Goal: Transaction & Acquisition: Obtain resource

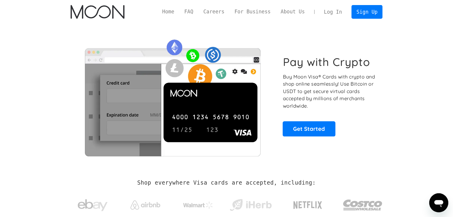
click at [340, 13] on link "Log In" at bounding box center [333, 11] width 28 height 13
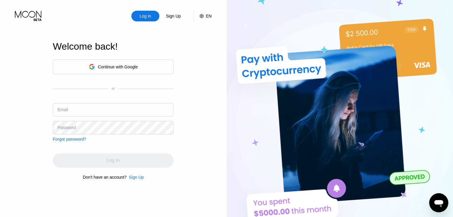
click at [127, 104] on input "text" at bounding box center [113, 109] width 121 height 13
type input "[EMAIL_ADDRESS][DOMAIN_NAME]"
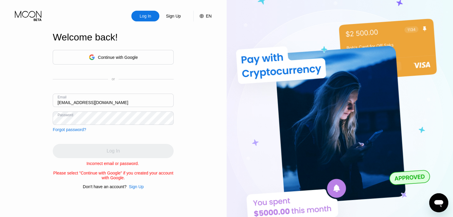
click at [0, 84] on div "Log In Sign Up EN Language English Save Welcome back! Continue with Google or E…" at bounding box center [113, 119] width 227 height 239
click at [70, 128] on div "Forgot password?" at bounding box center [69, 129] width 33 height 5
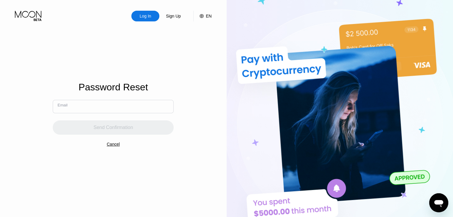
click at [73, 104] on input "text" at bounding box center [113, 106] width 121 height 13
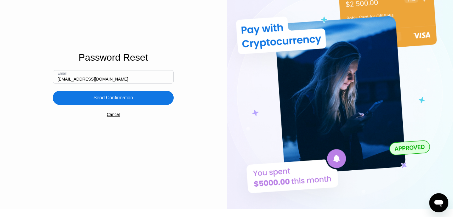
type input "[EMAIL_ADDRESS][DOMAIN_NAME]"
click at [98, 99] on div "Send Confirmation" at bounding box center [113, 98] width 40 height 6
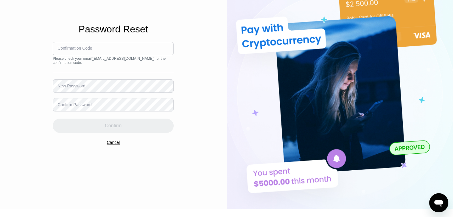
click at [126, 46] on input at bounding box center [113, 48] width 121 height 13
paste input "923892"
type input "923892"
click at [35, 86] on div "Log In Sign Up EN Language English Save Password Reset Confirmation Code 923892…" at bounding box center [113, 89] width 227 height 239
click at [90, 114] on div "Confirm" at bounding box center [113, 122] width 121 height 21
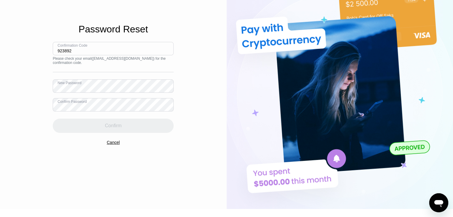
click at [96, 96] on div "Confirmation Code 923892 Please check your email ( abstrakt2025@proton.me ) for…" at bounding box center [113, 87] width 121 height 91
click at [7, 92] on div "Log In Sign Up EN Language English Save Password Reset Confirmation Code 923892…" at bounding box center [113, 89] width 227 height 239
click at [0, 79] on div "Log In Sign Up EN Language English Save Password Reset Confirmation Code 923892…" at bounding box center [113, 89] width 227 height 239
click at [0, 70] on div "Log In Sign Up EN Language English Save Password Reset Confirmation Code 923892…" at bounding box center [113, 89] width 227 height 239
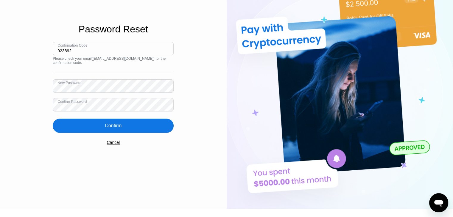
click at [102, 127] on div "Confirm" at bounding box center [113, 126] width 121 height 14
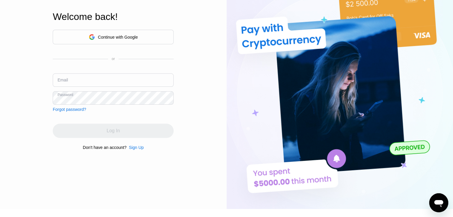
click at [126, 79] on input "text" at bounding box center [113, 80] width 121 height 13
type input "[EMAIL_ADDRESS][DOMAIN_NAME]"
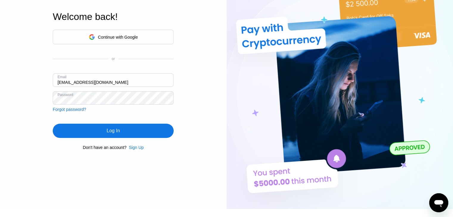
click at [150, 135] on div "Log In" at bounding box center [113, 131] width 121 height 14
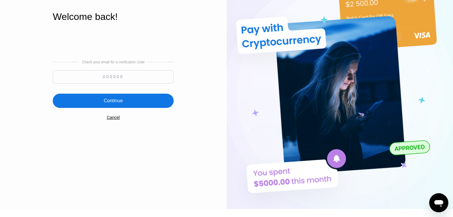
click at [156, 82] on input at bounding box center [113, 76] width 121 height 13
paste input "757411"
type input "757411"
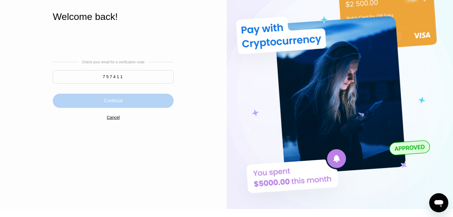
click at [141, 98] on div "Continue" at bounding box center [113, 101] width 121 height 14
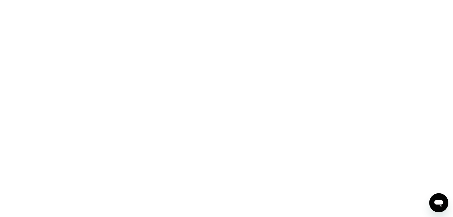
scroll to position [0, 0]
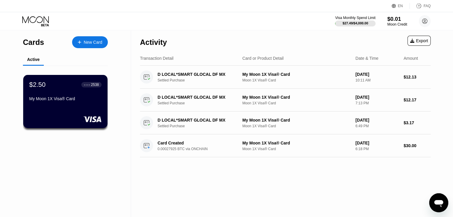
click at [393, 23] on div "Moon Credit" at bounding box center [397, 24] width 20 height 4
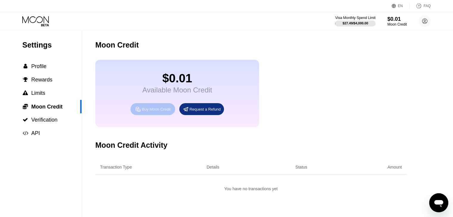
click at [168, 112] on div "Buy Moon Credit" at bounding box center [156, 109] width 29 height 5
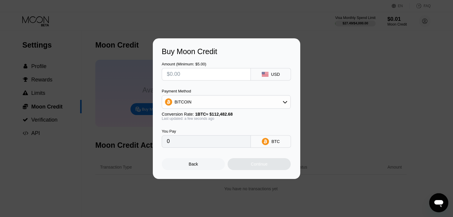
click at [208, 72] on input "text" at bounding box center [206, 74] width 79 height 12
click at [134, 189] on div at bounding box center [228, 108] width 457 height 217
click at [355, 74] on div "Buy Moon Credit Amount (Minimum: $5.00) USD Payment Method BITCOIN Conversion R…" at bounding box center [226, 108] width 453 height 141
click at [272, 70] on div "USD" at bounding box center [271, 74] width 40 height 13
click at [231, 74] on input "text" at bounding box center [206, 74] width 79 height 12
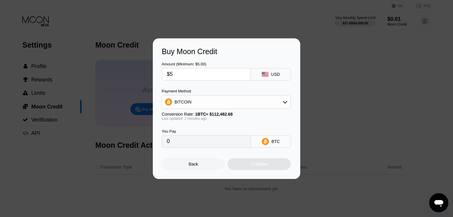
type input "$50"
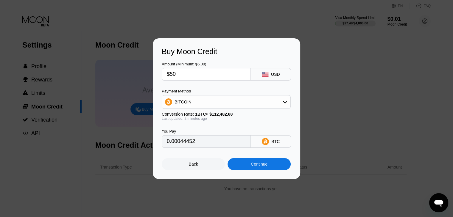
type input "0.00044452"
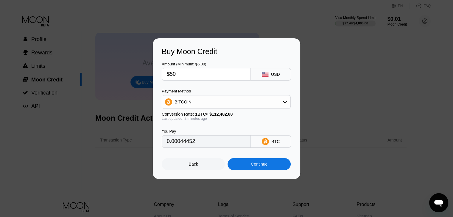
scroll to position [30, 0]
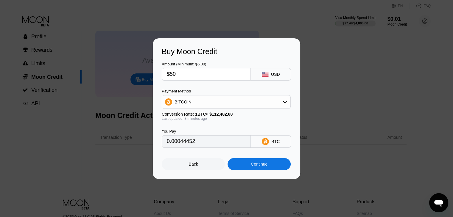
type input "$50"
click at [247, 166] on div "Continue" at bounding box center [258, 164] width 63 height 12
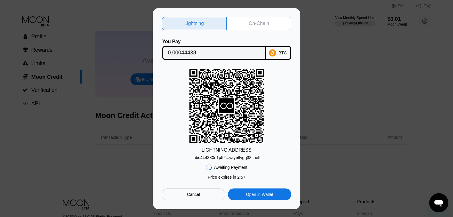
click at [251, 157] on div "lnbc444380n1p52...yayetlvgq38cne5" at bounding box center [226, 157] width 68 height 5
click at [252, 23] on div "On-Chain" at bounding box center [259, 24] width 20 height 6
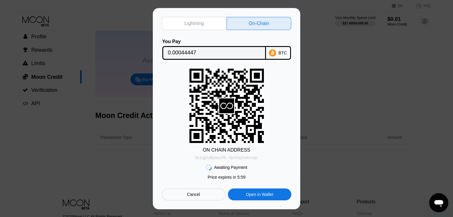
click at [242, 159] on div "bc1qj2u8jswyzl9...hjrx0q2rwtcxyjc" at bounding box center [226, 157] width 62 height 5
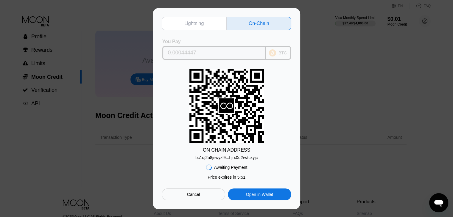
drag, startPoint x: 196, startPoint y: 52, endPoint x: 193, endPoint y: 52, distance: 3.3
click at [193, 52] on input "0.00044447" at bounding box center [214, 53] width 92 height 12
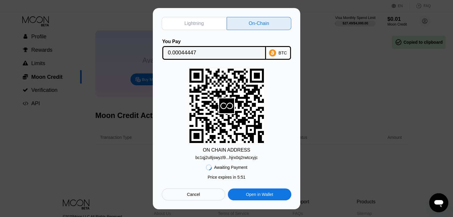
click at [205, 53] on input "0.00044447" at bounding box center [214, 53] width 92 height 12
click at [238, 46] on div "0.00044447" at bounding box center [214, 53] width 104 height 14
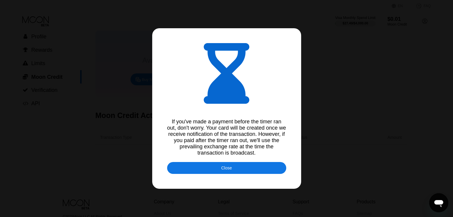
click at [241, 171] on div "Close" at bounding box center [226, 168] width 119 height 12
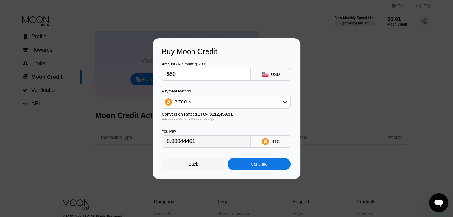
scroll to position [0, 0]
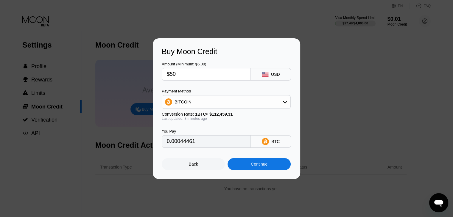
type input "0.00044505"
click at [251, 165] on div "Continue" at bounding box center [259, 164] width 17 height 5
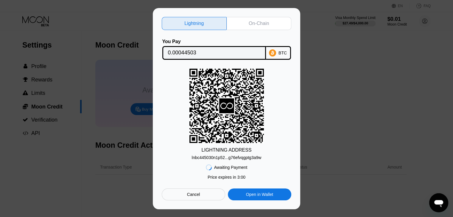
click at [253, 21] on div "On-Chain" at bounding box center [259, 24] width 20 height 6
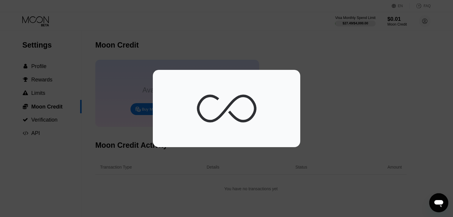
scroll to position [30, 0]
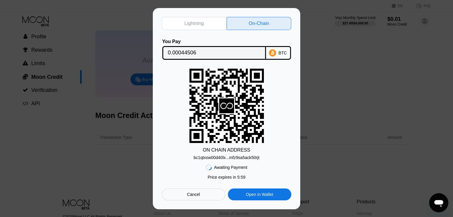
click at [246, 159] on div "bc1qtxsw00d40lx...mfz9sa5ack50rjt" at bounding box center [227, 157] width 66 height 5
click at [180, 50] on input "0.00044506" at bounding box center [214, 53] width 92 height 12
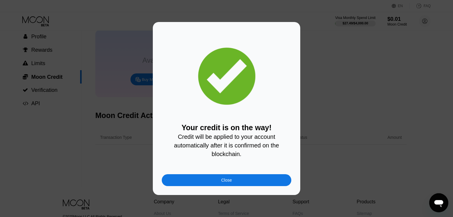
click at [247, 184] on div "Close" at bounding box center [227, 180] width 130 height 12
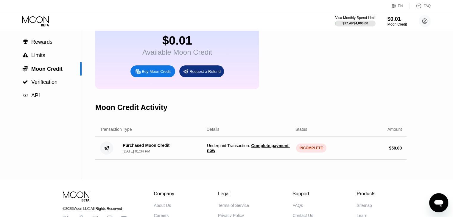
scroll to position [60, 0]
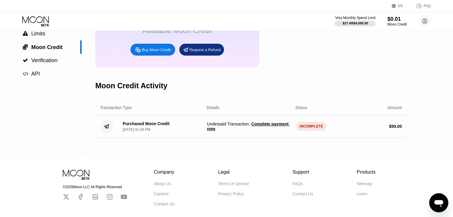
click at [267, 131] on span "Complete payment now" at bounding box center [248, 127] width 83 height 10
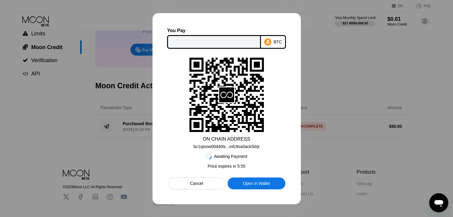
click at [205, 183] on div "Cancel" at bounding box center [196, 184] width 57 height 12
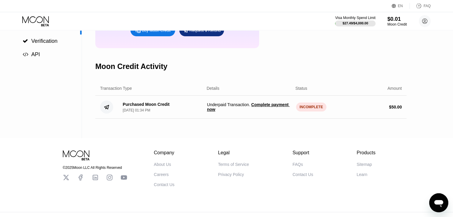
scroll to position [91, 0]
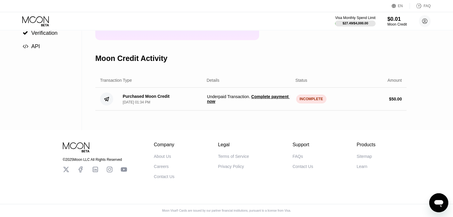
click at [281, 101] on span "Complete payment now" at bounding box center [248, 99] width 83 height 10
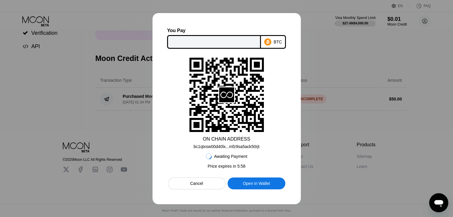
click at [249, 42] on input "text" at bounding box center [214, 42] width 82 height 12
click at [330, 55] on div at bounding box center [226, 108] width 453 height 217
drag, startPoint x: 320, startPoint y: 98, endPoint x: 320, endPoint y: 101, distance: 3.3
click at [320, 100] on div at bounding box center [226, 108] width 453 height 217
click at [190, 191] on div "You Pay BTC ON CHAIN ADDRESS bc1qtxsw00d40lx...mfz9sa5ack50rjt Awaiting Payment…" at bounding box center [226, 108] width 148 height 191
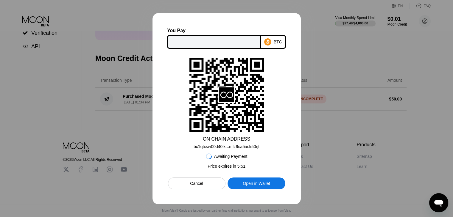
click at [196, 186] on div "Cancel" at bounding box center [196, 183] width 13 height 5
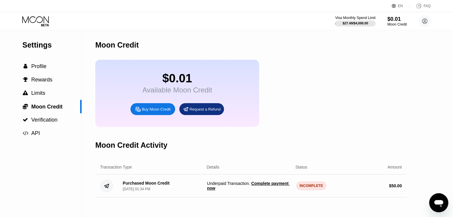
scroll to position [0, 0]
click at [58, 70] on div " Profile" at bounding box center [41, 66] width 82 height 6
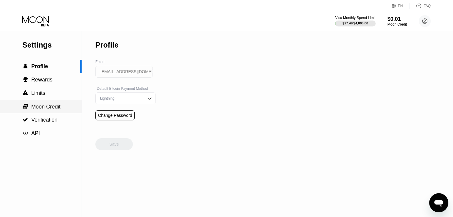
click at [51, 107] on span "Moon Credit" at bounding box center [45, 107] width 29 height 6
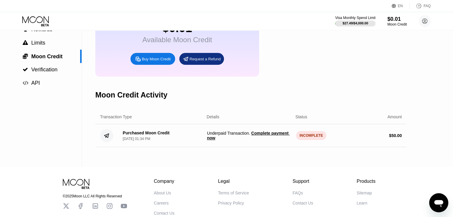
scroll to position [60, 0]
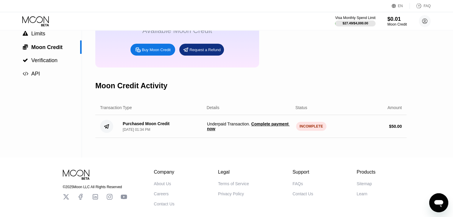
click at [412, 138] on div "Settings  Profile  Rewards  Limits  Moon Credit  Verification  API Moon C…" at bounding box center [226, 64] width 453 height 187
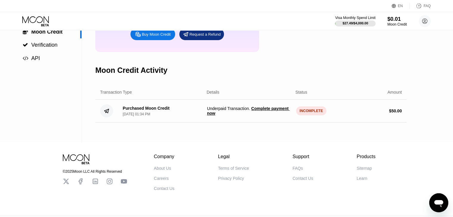
scroll to position [91, 0]
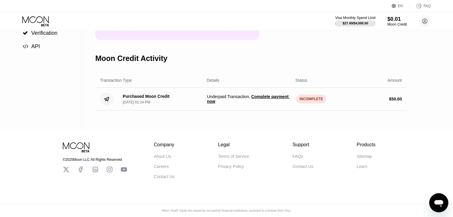
click at [312, 104] on div "INCOMPLETE" at bounding box center [311, 99] width 31 height 9
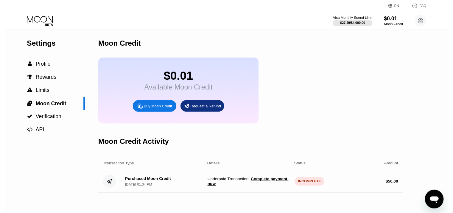
scroll to position [0, 0]
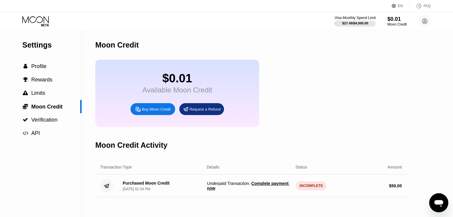
click at [360, 23] on div "$27.49 / $4,000.00" at bounding box center [355, 23] width 26 height 4
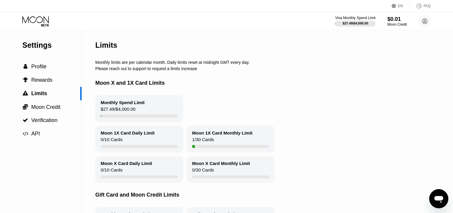
click at [52, 62] on div " Profile" at bounding box center [41, 66] width 82 height 13
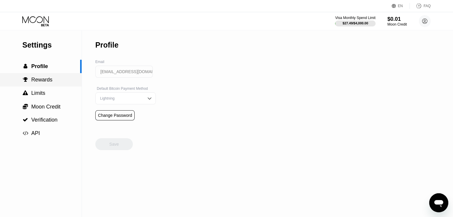
click at [57, 86] on div " Rewards" at bounding box center [41, 79] width 82 height 13
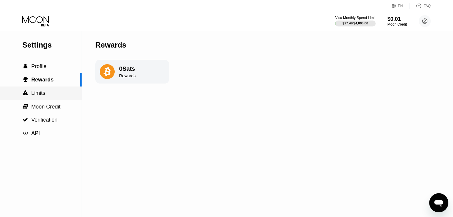
click at [34, 96] on span "Limits" at bounding box center [38, 93] width 14 height 6
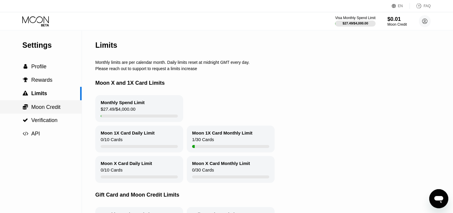
click at [50, 109] on span "Moon Credit" at bounding box center [45, 107] width 29 height 6
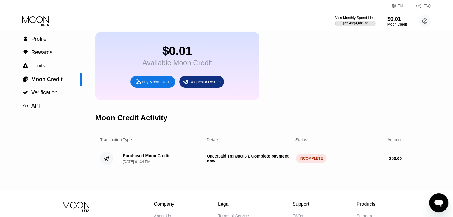
scroll to position [60, 0]
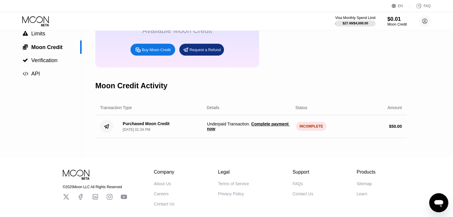
click at [137, 126] on div "Purchased Moon Credit" at bounding box center [146, 123] width 47 height 5
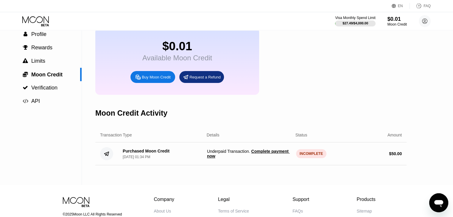
scroll to position [0, 0]
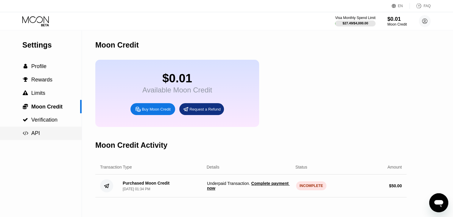
click at [47, 131] on div " API" at bounding box center [41, 133] width 82 height 13
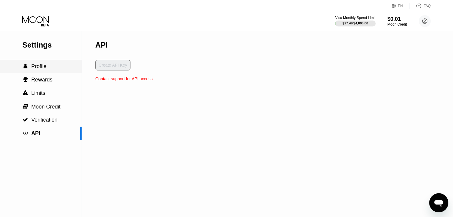
click at [60, 69] on div " Profile" at bounding box center [41, 66] width 82 height 6
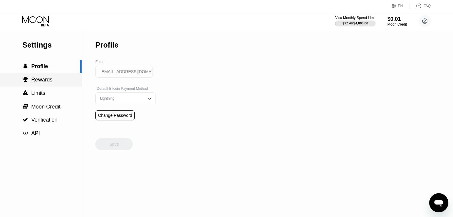
click at [42, 83] on span "Rewards" at bounding box center [41, 80] width 21 height 6
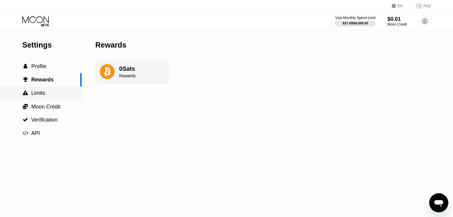
click at [51, 96] on div " Limits" at bounding box center [41, 93] width 82 height 6
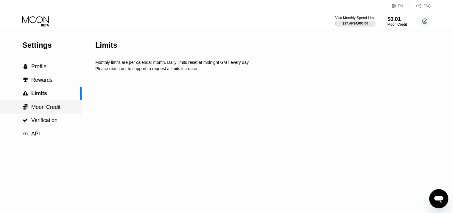
click at [52, 106] on span "Moon Credit" at bounding box center [45, 107] width 29 height 6
click at [52, 115] on div "Settings  Profile  Rewards  Limits  Moon Credit  Verification  API Moon C…" at bounding box center [226, 106] width 453 height 213
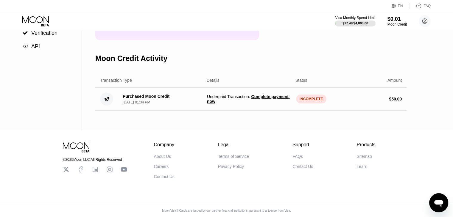
scroll to position [91, 0]
click at [221, 88] on div "Transaction Type Details Status Amount" at bounding box center [250, 80] width 311 height 15
click at [215, 83] on div "Details" at bounding box center [213, 80] width 13 height 5
click at [139, 98] on div "Purchased Moon Credit Aug 20, 2025, 01:34 PM Underpaid Transaction . Complete p…" at bounding box center [250, 99] width 311 height 23
click at [141, 99] on div "Purchased Moon Credit" at bounding box center [146, 96] width 47 height 5
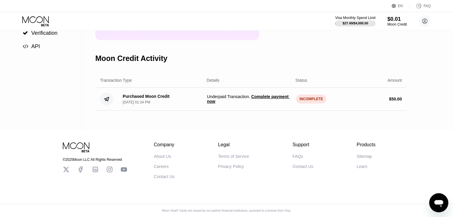
click at [213, 104] on span "Complete payment now" at bounding box center [248, 99] width 83 height 10
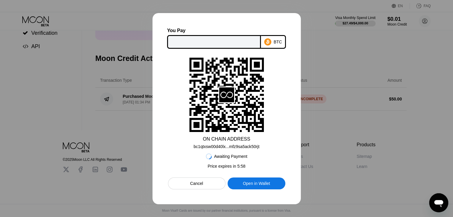
click at [281, 40] on div "BTC" at bounding box center [273, 42] width 25 height 14
click at [231, 35] on div at bounding box center [214, 42] width 94 height 14
drag, startPoint x: 211, startPoint y: 188, endPoint x: 211, endPoint y: 182, distance: 6.3
click at [211, 183] on div "Cancel" at bounding box center [196, 184] width 57 height 12
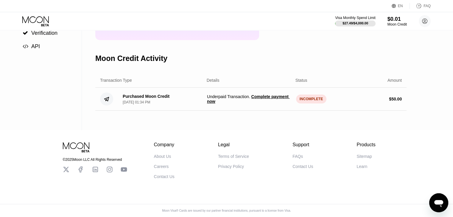
click at [441, 198] on icon "Öppna meddelandefönstret" at bounding box center [438, 203] width 11 height 11
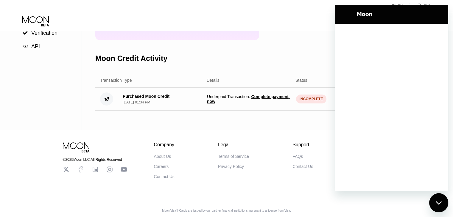
scroll to position [0, 0]
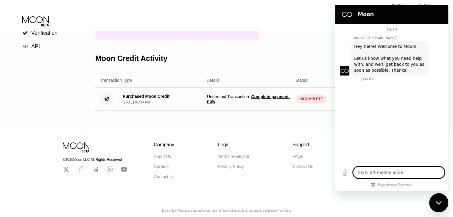
type textarea "x"
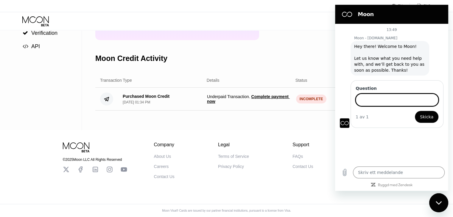
click at [383, 99] on input "Question" at bounding box center [396, 100] width 83 height 13
drag, startPoint x: 277, startPoint y: 108, endPoint x: 206, endPoint y: 99, distance: 72.1
click at [206, 99] on div "Purchased Moon Credit Aug 20, 2025, 01:34 PM Underpaid Transaction . Complete p…" at bounding box center [250, 99] width 311 height 23
drag, startPoint x: 239, startPoint y: 109, endPoint x: 206, endPoint y: 97, distance: 35.1
click at [206, 97] on div "Purchased Moon Credit Aug 20, 2025, 01:34 PM Underpaid Transaction . Complete p…" at bounding box center [250, 99] width 311 height 23
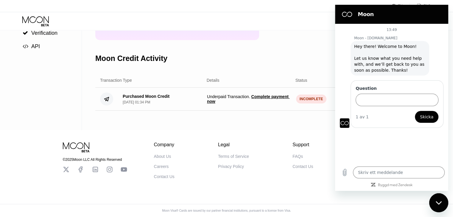
drag, startPoint x: 206, startPoint y: 97, endPoint x: 278, endPoint y: 104, distance: 72.7
click at [278, 104] on div "Purchased Moon Credit Aug 20, 2025, 01:34 PM Underpaid Transaction . Complete p…" at bounding box center [250, 99] width 311 height 23
drag, startPoint x: 284, startPoint y: 98, endPoint x: 263, endPoint y: 116, distance: 27.0
click at [263, 116] on div "Moon Credit $0.01 Available Moon Credit Buy Moon Credit Request a Refund Moon C…" at bounding box center [250, 36] width 311 height 187
drag, startPoint x: 208, startPoint y: 99, endPoint x: 276, endPoint y: 110, distance: 68.7
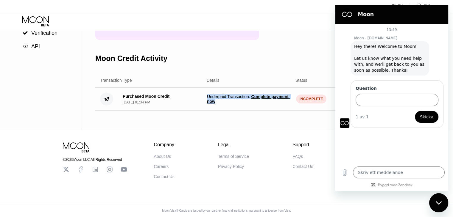
click at [276, 110] on div "Purchased Moon Credit Aug 20, 2025, 01:34 PM Underpaid Transaction . Complete p…" at bounding box center [250, 99] width 311 height 23
copy span "Underpaid Transaction . Complete payment now"
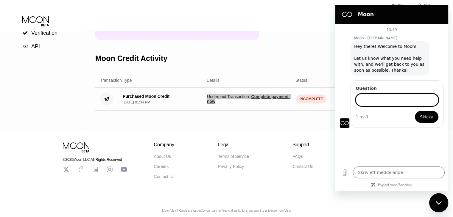
click at [389, 99] on input "Question" at bounding box center [396, 100] width 83 height 13
type input "Underpaid Transaction. Complete payment now"
click at [419, 116] on button "Skicka" at bounding box center [427, 117] width 24 height 12
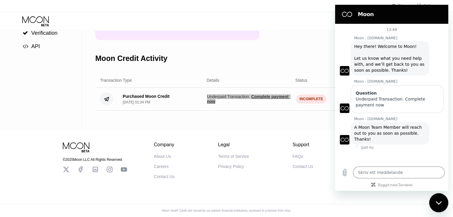
click at [441, 200] on div "Stäng meddelandefönster" at bounding box center [439, 203] width 18 height 18
type textarea "x"
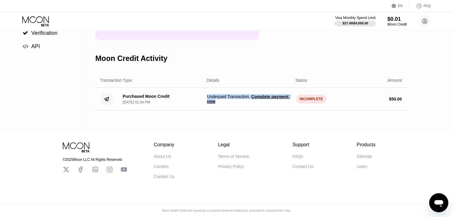
click at [325, 115] on div "Moon Credit $0.01 Available Moon Credit Buy Moon Credit Request a Refund Moon C…" at bounding box center [250, 36] width 311 height 187
click at [397, 174] on div "© 2025 Moon LLC All Rights Reserved Company About Us Careers Contact Us Legal T…" at bounding box center [226, 154] width 357 height 49
click at [425, 142] on div "© 2025 Moon LLC All Rights Reserved Company About Us Careers Contact Us Legal T…" at bounding box center [226, 173] width 453 height 87
click at [174, 70] on div "Moon Credit Activity" at bounding box center [250, 58] width 311 height 29
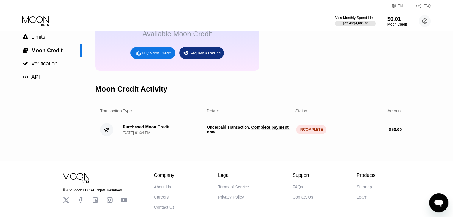
scroll to position [60, 0]
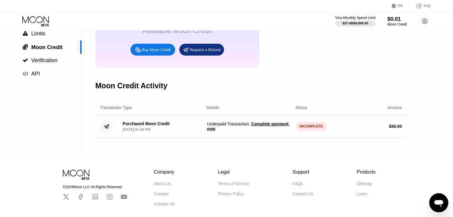
click at [434, 202] on icon "Öppna meddelandefönstret" at bounding box center [438, 203] width 11 height 11
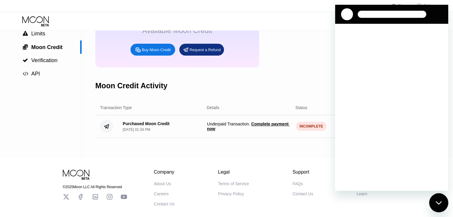
scroll to position [0, 0]
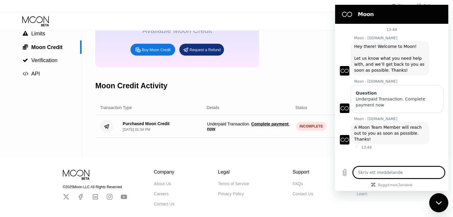
click at [404, 174] on textarea at bounding box center [399, 173] width 92 height 12
click at [272, 87] on div "Moon Credit Activity" at bounding box center [250, 85] width 311 height 29
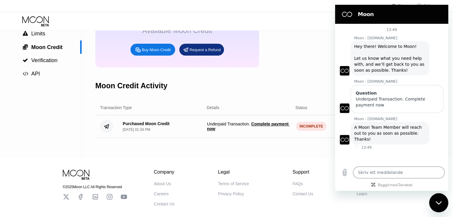
click at [281, 91] on div "Moon Credit Activity" at bounding box center [250, 85] width 311 height 29
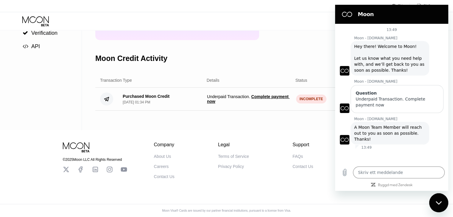
click at [387, 150] on div at bounding box center [391, 150] width 113 height 1
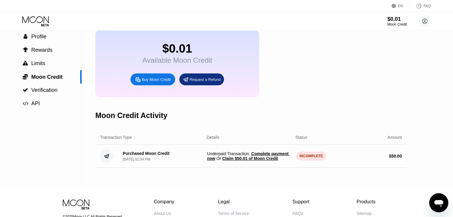
scroll to position [60, 0]
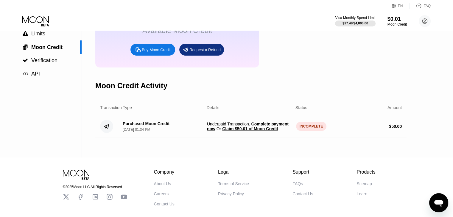
click at [436, 200] on icon "Öppna meddelandefönstret" at bounding box center [438, 203] width 11 height 11
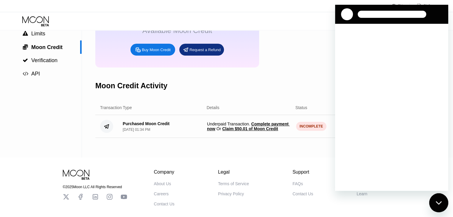
scroll to position [0, 0]
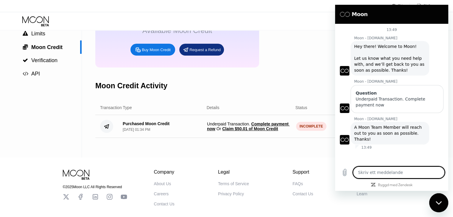
click at [377, 167] on textarea at bounding box center [399, 173] width 92 height 12
type textarea "h"
type textarea "x"
type textarea "he"
type textarea "x"
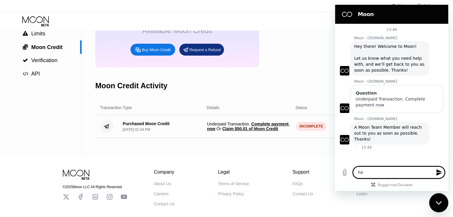
type textarea "hel"
type textarea "x"
type textarea "hell"
type textarea "x"
type textarea "hello"
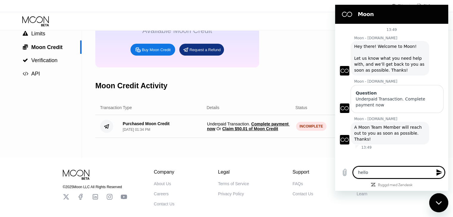
type textarea "x"
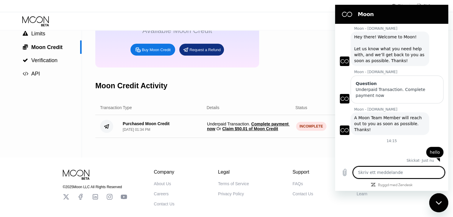
scroll to position [11, 0]
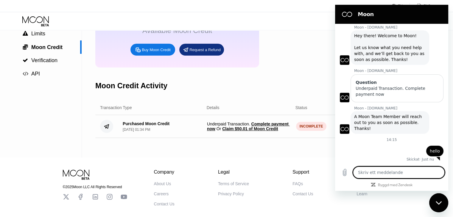
click at [266, 131] on span "Claim $50.01 of Moon Credit" at bounding box center [250, 129] width 56 height 5
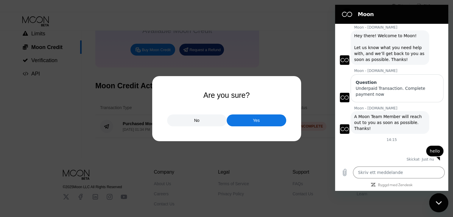
click at [257, 124] on div "Yes" at bounding box center [257, 121] width 60 height 12
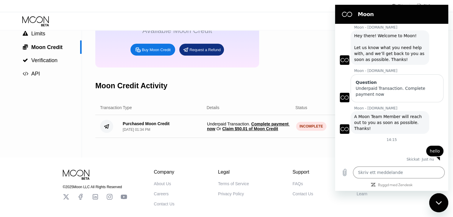
click at [438, 207] on div "Stäng meddelandefönster" at bounding box center [439, 203] width 18 height 18
type textarea "x"
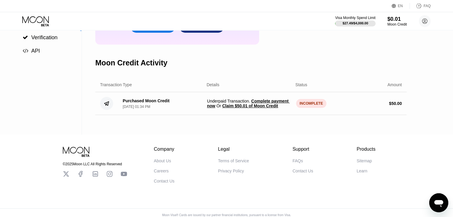
scroll to position [89, 0]
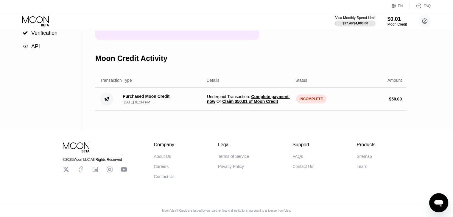
click at [258, 104] on span "Claim $50.01 of Moon Credit" at bounding box center [250, 101] width 56 height 5
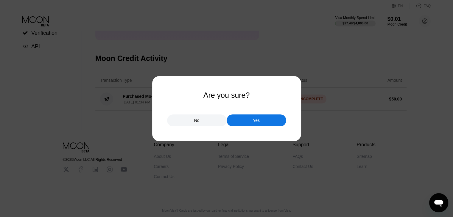
click at [262, 118] on div "Yes" at bounding box center [257, 121] width 60 height 12
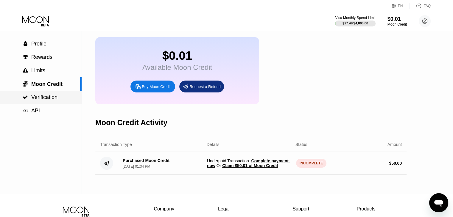
scroll to position [0, 0]
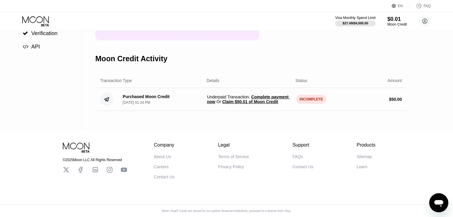
scroll to position [91, 0]
drag, startPoint x: 363, startPoint y: 108, endPoint x: 317, endPoint y: 107, distance: 46.2
click at [362, 108] on div "Purchased Moon Credit [DATE] 01:34 PM Underpaid Transaction . Complete payment …" at bounding box center [250, 99] width 311 height 23
click at [107, 100] on circle at bounding box center [106, 99] width 13 height 13
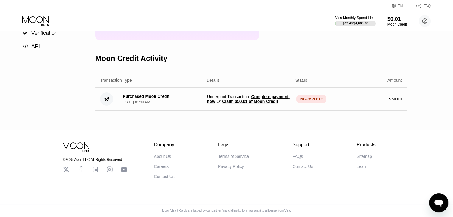
click at [310, 104] on div "INCOMPLETE" at bounding box center [311, 99] width 31 height 9
click at [256, 104] on span "Claim $50.01 of Moon Credit" at bounding box center [250, 101] width 56 height 5
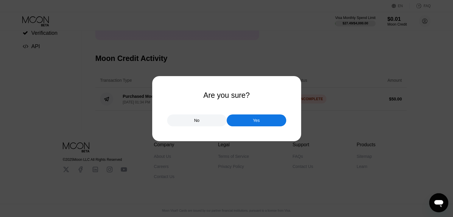
click at [238, 117] on div "Yes" at bounding box center [257, 121] width 60 height 12
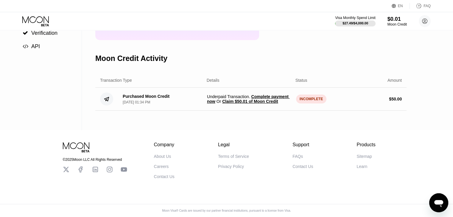
scroll to position [0, 0]
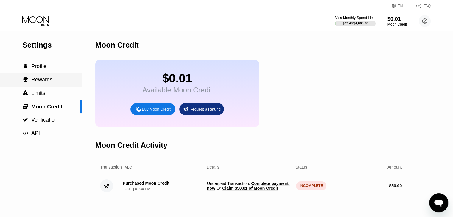
click at [51, 78] on span "Rewards" at bounding box center [41, 80] width 21 height 6
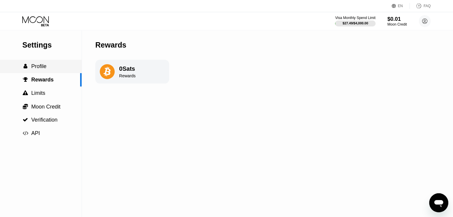
click at [52, 69] on div " Profile" at bounding box center [41, 66] width 82 height 6
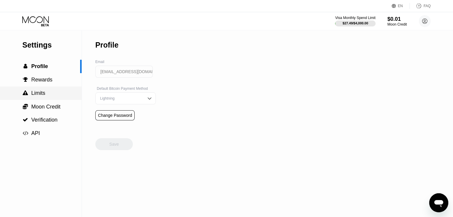
click at [55, 91] on div " Limits" at bounding box center [41, 93] width 82 height 13
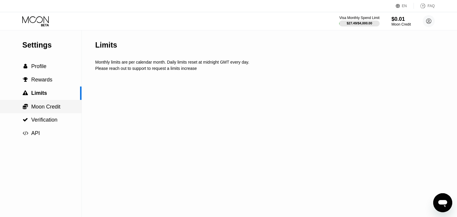
click at [56, 105] on span "Moon Credit" at bounding box center [45, 107] width 29 height 6
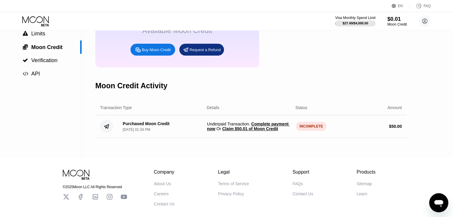
scroll to position [91, 0]
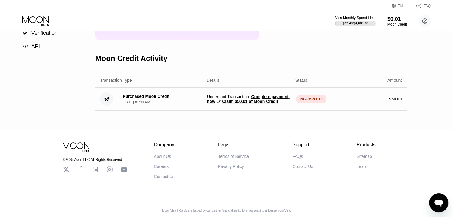
click at [421, 48] on div "Settings  Profile  Rewards  Limits  Moon Credit  Verification  API Moon C…" at bounding box center [226, 36] width 453 height 187
click at [324, 105] on div "Purchased Moon Credit [DATE] 01:34 PM Underpaid Transaction . Complete payment …" at bounding box center [250, 99] width 311 height 23
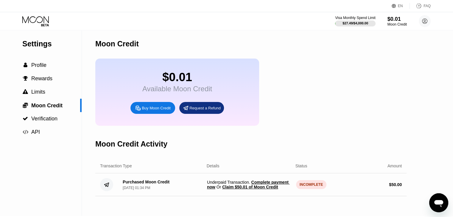
scroll to position [0, 0]
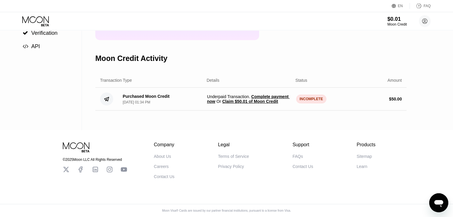
scroll to position [91, 0]
click at [445, 199] on div "Öppna meddelandefönstret" at bounding box center [439, 203] width 18 height 18
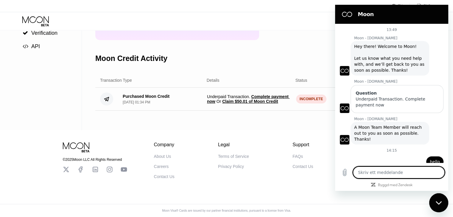
scroll to position [11, 0]
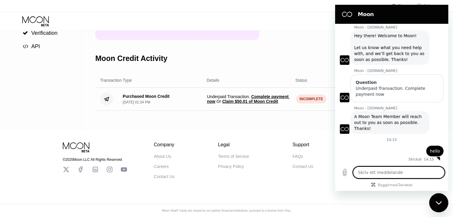
click at [416, 172] on textarea at bounding box center [399, 173] width 92 height 12
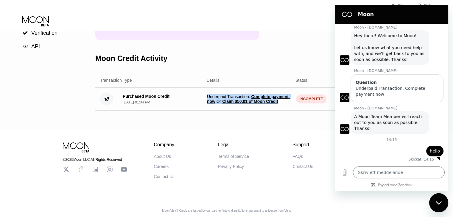
drag, startPoint x: 283, startPoint y: 106, endPoint x: 202, endPoint y: 97, distance: 80.9
click at [202, 97] on div "Purchased Moon Credit [DATE] 01:34 PM Underpaid Transaction . Complete payment …" at bounding box center [250, 99] width 311 height 23
copy span "Underpaid Transaction . Complete payment now Or Claim $50.01 of Moon Credit"
click at [380, 171] on textarea at bounding box center [399, 173] width 92 height 12
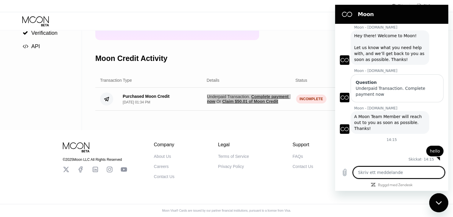
paste textarea "Underpaid Transaction. Complete payment now Or Claim $50.01 of Moon Credit"
type textarea "Underpaid Transaction. Complete payment now Or Claim $50.01 of Moon Credit"
type textarea "x"
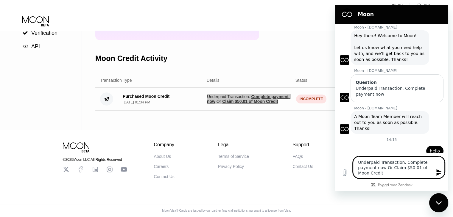
type textarea "Underpaid Transaction. Complete payment now Or Claim $50.01 of Moon Credit"
type textarea "x"
type textarea "Underpaid Transaction. Complete payment now Or Claim $50.01 of Moon Credit"
type textarea "x"
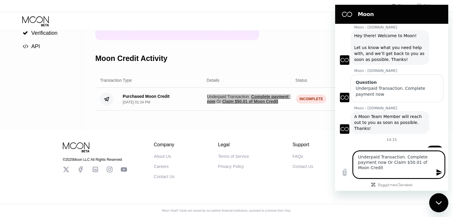
type textarea "Underpaid Transaction. Complete payment now Or Claim $50.01 of Moon Credit"
type textarea "x"
type textarea "Underpaid Transaction. Complete payment now Or Claim $50.01 of Moon Credit i"
type textarea "x"
type textarea "Underpaid Transaction. Complete payment now Or Claim $50.01 of Moon Credit im"
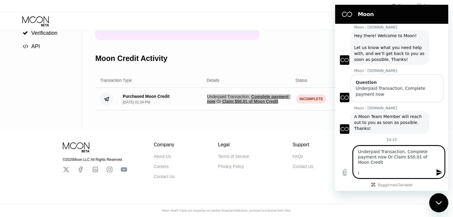
type textarea "x"
type textarea "Underpaid Transaction. Complete payment now Or Claim $50.01 of Moon Credit im"
type textarea "x"
type textarea "Underpaid Transaction. Complete payment now Or Claim $50.01 of Moon Credit im t"
type textarea "x"
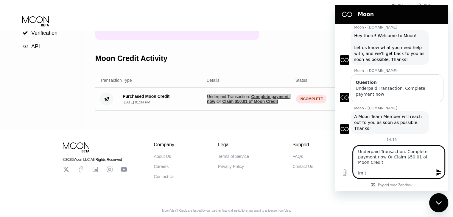
type textarea "Underpaid Transaction. Complete payment now Or Claim $50.01 of Moon Credit im tr"
type textarea "x"
type textarea "Underpaid Transaction. Complete payment now Or Claim $50.01 of Moon Credit im t…"
type textarea "x"
type textarea "Underpaid Transaction. Complete payment now Or Claim $50.01 of Moon Credit im t…"
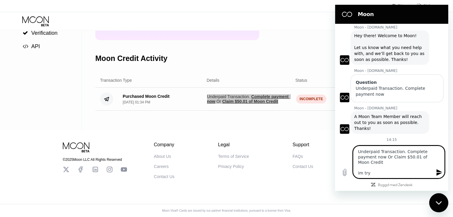
type textarea "x"
type textarea "Underpaid Transaction. Complete payment now Or Claim $50.01 of Moon Credit im t…"
type textarea "x"
type textarea "Underpaid Transaction. Complete payment now Or Claim $50.01 of Moon Credit im t…"
type textarea "x"
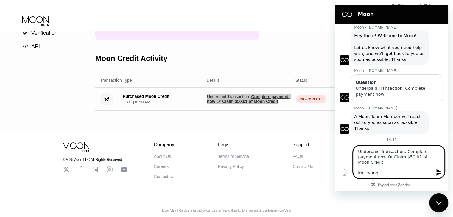
type textarea "Underpaid Transaction. Complete payment now Or Claim $50.01 of Moon Credit im t…"
type textarea "x"
type textarea "Underpaid Transaction. Complete payment now Or Claim $50.01 of Moon Credit im t…"
type textarea "x"
type textarea "Underpaid Transaction. Complete payment now Or Claim $50.01 of Moon Credit im t…"
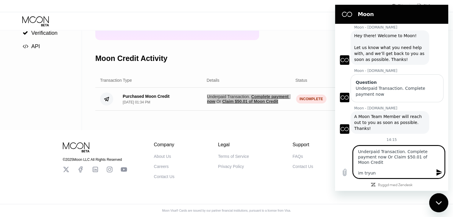
type textarea "x"
type textarea "Underpaid Transaction. Complete payment now Or Claim $50.01 of Moon Credit im t…"
type textarea "x"
type textarea "Underpaid Transaction. Complete payment now Or Claim $50.01 of Moon Credit im tr"
type textarea "x"
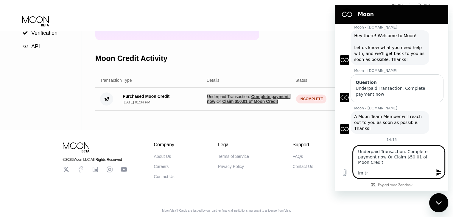
type textarea "Underpaid Transaction. Complete payment now Or Claim $50.01 of Moon Credit im t"
type textarea "x"
type textarea "Underpaid Transaction. Complete payment now Or Claim $50.01 of Moon Credit im"
type textarea "x"
type textarea "Underpaid Transaction. Complete payment now Or Claim $50.01 of Moon Credit im"
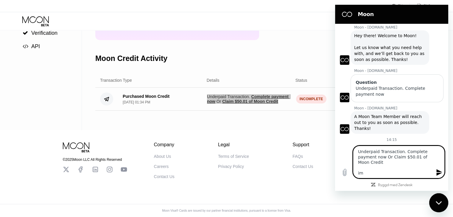
type textarea "x"
type textarea "Underpaid Transaction. Complete payment now Or Claim $50.01 of Moon Credit i"
type textarea "x"
type textarea "Underpaid Transaction. Complete payment now Or Claim $50.01 of Moon Credit"
type textarea "x"
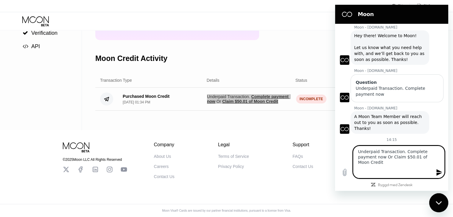
type textarea "Underpaid Transaction. Complete payment now Or Claim $50.01 of Moon Credit w"
type textarea "x"
type textarea "Underpaid Transaction. Complete payment now Or Claim $50.01 of Moon Credit wh"
type textarea "x"
type textarea "Underpaid Transaction. Complete payment now Or Claim $50.01 of Moon Credit why"
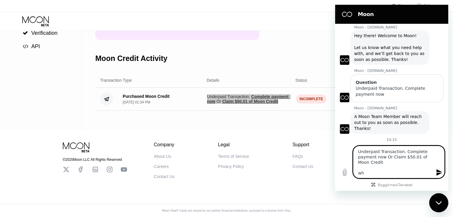
type textarea "x"
type textarea "Underpaid Transaction. Complete payment now Or Claim $50.01 of Moon Credit why"
type textarea "x"
type textarea "Underpaid Transaction. Complete payment now Or Claim $50.01 of Moon Credit why d"
type textarea "x"
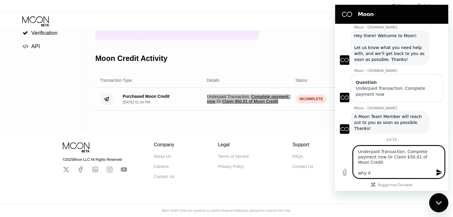
type textarea "Underpaid Transaction. Complete payment now Or Claim $50.01 of Moon Credit why …"
type textarea "x"
type textarea "Underpaid Transaction. Complete payment now Or Claim $50.01 of Moon Credit why …"
type textarea "x"
type textarea "Underpaid Transaction. Complete payment now Or Claim $50.01 of Moon Credit why …"
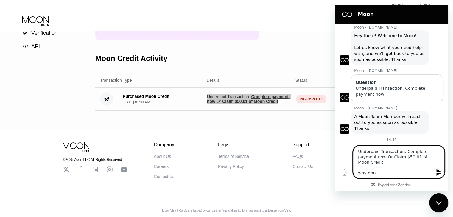
type textarea "x"
type textarea "Underpaid Transaction. Complete payment now Or Claim $50.01 of Moon Credit why …"
type textarea "x"
type textarea "Underpaid Transaction. Complete payment now Or Claim $50.01 of Moon Credit why …"
type textarea "x"
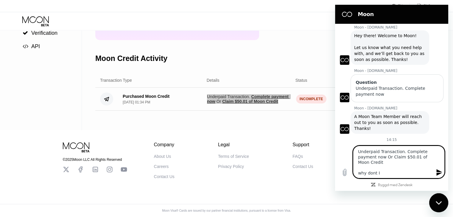
type textarea "Underpaid Transaction. Complete payment now Or Claim $50.01 of Moon Credit why …"
type textarea "x"
type textarea "Underpaid Transaction. Complete payment now Or Claim $50.01 of Moon Credit why …"
type textarea "x"
type textarea "Underpaid Transaction. Complete payment now Or Claim $50.01 of Moon Credit why …"
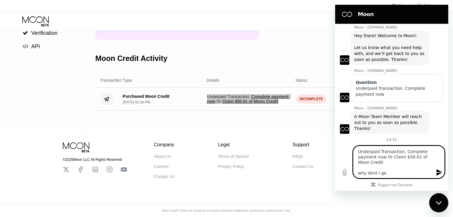
type textarea "x"
type textarea "Underpaid Transaction. Complete payment now Or Claim $50.01 of Moon Credit why …"
type textarea "x"
type textarea "Underpaid Transaction. Complete payment now Or Claim $50.01 of Moon Credit why …"
type textarea "x"
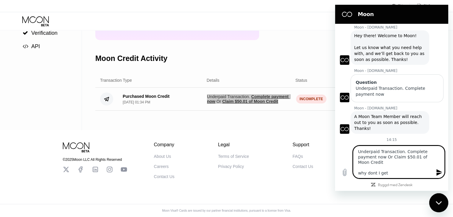
type textarea "Underpaid Transaction. Complete payment now Or Claim $50.01 of Moon Credit why …"
type textarea "x"
type textarea "Underpaid Transaction. Complete payment now Or Claim $50.01 of Moon Credit why …"
type textarea "x"
type textarea "Underpaid Transaction. Complete payment now Or Claim $50.01 of Moon Credit why …"
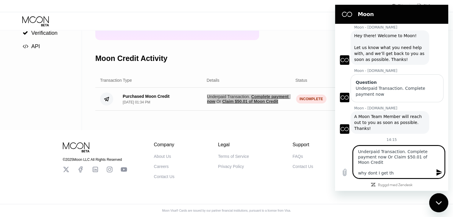
type textarea "x"
type textarea "Underpaid Transaction. Complete payment now Or Claim $50.01 of Moon Credit why …"
type textarea "x"
type textarea "Underpaid Transaction. Complete payment now Or Claim $50.01 of Moon Credit why …"
type textarea "x"
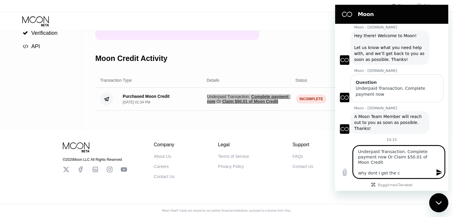
type textarea "Underpaid Transaction. Complete payment now Or Claim $50.01 of Moon Credit why …"
type textarea "x"
type textarea "Underpaid Transaction. Complete payment now Or Claim $50.01 of Moon Credit why …"
type textarea "x"
type textarea "Underpaid Transaction. Complete payment now Or Claim $50.01 of Moon Credit why …"
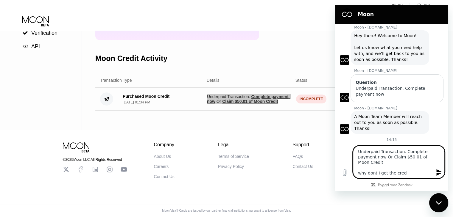
type textarea "x"
type textarea "Underpaid Transaction. Complete payment now Or Claim $50.01 of Moon Credit why …"
type textarea "x"
type textarea "Underpaid Transaction. Complete payment now Or Claim $50.01 of Moon Credit why …"
type textarea "x"
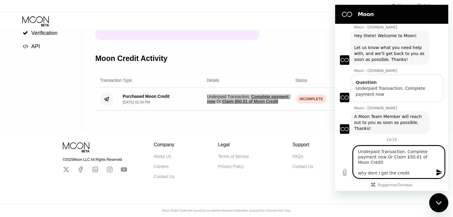
type textarea "Underpaid Transaction. Complete payment now Or Claim $50.01 of Moon Credit why …"
type textarea "x"
type textarea "Underpaid Transaction. Complete payment now Or Claim $50.01 of Moon Credit why …"
type textarea "x"
type textarea "Underpaid Transaction. Complete payment now Or Claim $50.01 of Moon Credit why …"
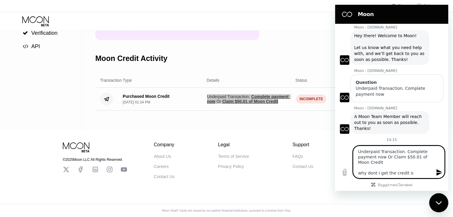
type textarea "x"
type textarea "Underpaid Transaction. Complete payment now Or Claim $50.01 of Moon Credit why …"
type textarea "x"
type textarea "Underpaid Transaction. Complete payment now Or Claim $50.01 of Moon Credit why …"
type textarea "x"
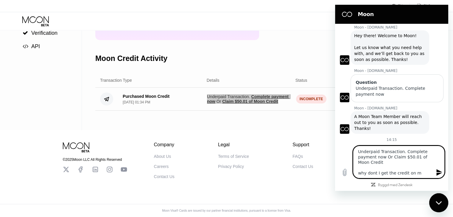
type textarea "Underpaid Transaction. Complete payment now Or Claim $50.01 of Moon Credit why …"
type textarea "x"
type textarea "Underpaid Transaction. Complete payment now Or Claim $50.01 of Moon Credit why …"
type textarea "x"
type textarea "Underpaid Transaction. Complete payment now Or Claim $50.01 of Moon Credit why …"
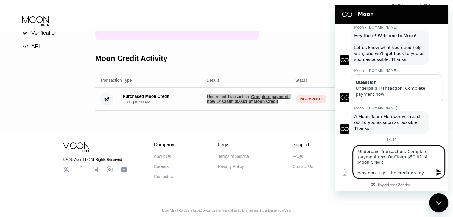
type textarea "x"
type textarea "Underpaid Transaction. Complete payment now Or Claim $50.01 of Moon Credit why …"
type textarea "x"
type textarea "Underpaid Transaction. Complete payment now Or Claim $50.01 of Moon Credit why …"
type textarea "x"
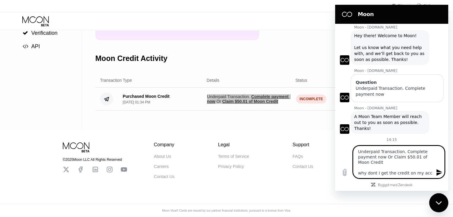
type textarea "Underpaid Transaction. Complete payment now Or Claim $50.01 of Moon Credit why …"
type textarea "x"
type textarea "Underpaid Transaction. Complete payment now Or Claim $50.01 of Moon Credit why …"
type textarea "x"
type textarea "Underpaid Transaction. Complete payment now Or Claim $50.01 of Moon Credit why …"
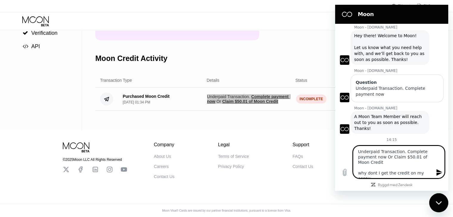
type textarea "x"
type textarea "Underpaid Transaction. Complete payment now Or Claim $50.01 of Moon Credit why …"
type textarea "x"
type textarea "Underpaid Transaction. Complete payment now Or Claim $50.01 of Moon Credit why …"
type textarea "x"
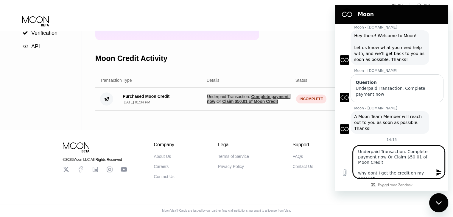
type textarea "Underpaid Transaction. Complete payment now Or Claim $50.01 of Moon Credit why …"
type textarea "x"
type textarea "Underpaid Transaction. Complete payment now Or Claim $50.01 of Moon Credit why …"
type textarea "x"
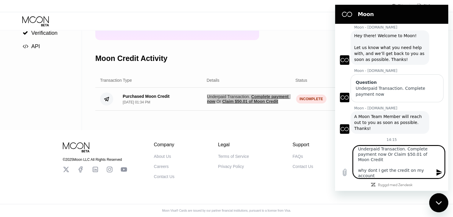
type textarea "Underpaid Transaction. Complete payment now Or Claim $50.01 of Moon Credit why …"
type textarea "x"
type textarea "Underpaid Transaction. Complete payment now Or Claim $50.01 of Moon Credit why …"
type textarea "x"
type textarea "Underpaid Transaction. Complete payment now Or Claim $50.01 of Moon Credit why …"
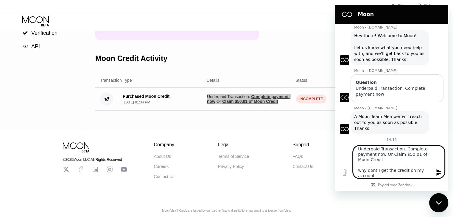
type textarea "x"
type textarea "Underpaid Transaction. Complete payment now Or Claim $50.01 of Moon Credit why …"
type textarea "x"
type textarea "Underpaid Transaction. Complete payment now Or Claim $50.01 of Moon Credit why …"
type textarea "x"
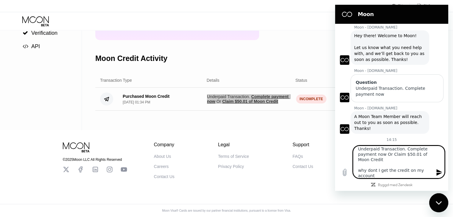
type textarea "Underpaid Transaction. Complete payment now Or Claim $50.01 of Moon Credit why …"
type textarea "x"
type textarea "Underpaid Transaction. Complete payment now Or Claim $50.01 of Moon Credit why …"
type textarea "x"
type textarea "Underpaid Transaction. Complete payment now Or Claim $50.01 of Moon Credit why …"
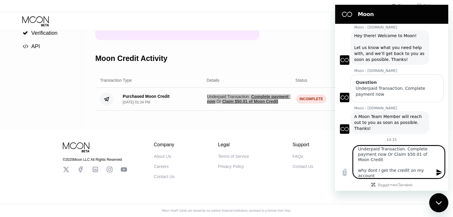
type textarea "x"
type textarea "Underpaid Transaction. Complete payment now Or Claim $50.01 of Moon Credit why …"
type textarea "x"
type textarea "Underpaid Transaction. Complete payment now Or Claim $50.01 of Moon Credit why …"
type textarea "x"
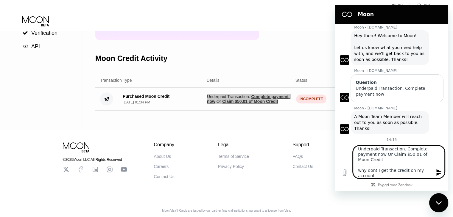
type textarea "Underpaid Transaction. Complete payment now Or Claim $50.01 of Moon Credit why …"
type textarea "x"
type textarea "Underpaid Transaction. Complete payment now Or Claim $50.01 of Moon Credit why …"
type textarea "x"
type textarea "Underpaid Transaction. Complete payment now Or Claim $50.01 of Moon Credit why …"
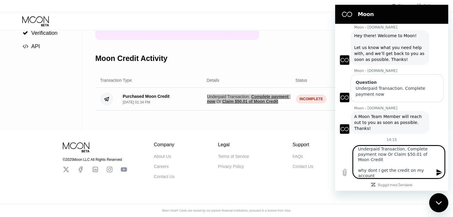
type textarea "x"
type textarea "Underpaid Transaction. Complete payment now Or Claim $50.01 of Moon Credit why …"
type textarea "x"
type textarea "Underpaid Transaction. Complete payment now Or Claim $50.01 of Moon Credit why …"
type textarea "x"
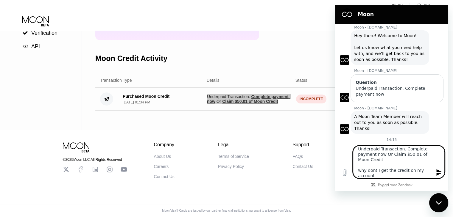
type textarea "Underpaid Transaction. Complete payment now Or Claim $50.01 of Moon Credit why …"
type textarea "x"
type textarea "Underpaid Transaction. Complete payment now Or Claim $50.01 of Moon Credit why …"
type textarea "x"
type textarea "Underpaid Transaction. Complete payment now Or Claim $50.01 of Moon Credit why …"
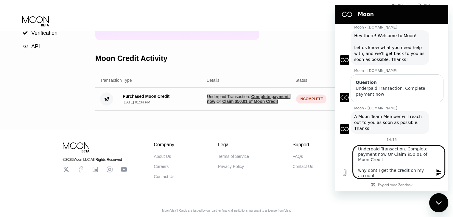
type textarea "x"
type textarea "Underpaid Transaction. Complete payment now Or Claim $50.01 of Moon Credit why …"
type textarea "x"
type textarea "Underpaid Transaction. Complete payment now Or Claim $50.01 of Moon Credit why …"
type textarea "x"
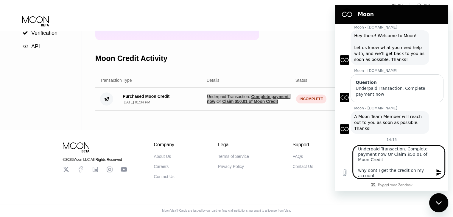
type textarea "Underpaid Transaction. Complete payment now Or Claim $50.01 of Moon Credit why …"
type textarea "x"
type textarea "Underpaid Transaction. Complete payment now Or Claim $50.01 of Moon Credit why …"
type textarea "x"
type textarea "Underpaid Transaction. Complete payment now Or Claim $50.01 of Moon Credit why …"
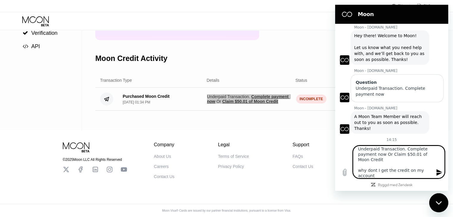
type textarea "x"
type textarea "Underpaid Transaction. Complete payment now Or Claim $50.01 of Moon Credit why …"
type textarea "x"
type textarea "Underpaid Transaction. Complete payment now Or Claim $50.01 of Moon Credit why …"
type textarea "x"
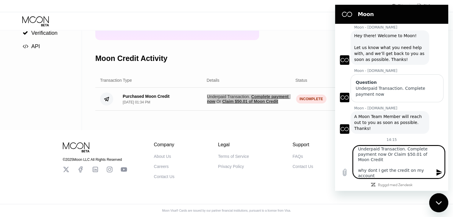
type textarea "Underpaid Transaction. Complete payment now Or Claim $50.01 of Moon Credit why …"
type textarea "x"
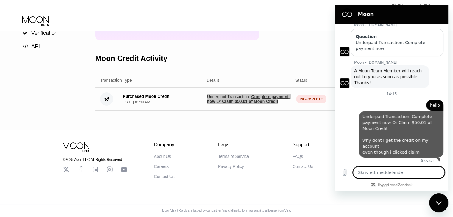
scroll to position [58, 0]
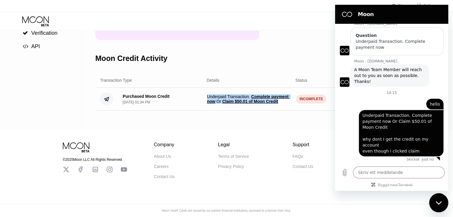
click at [304, 130] on div "© 2025 Moon LLC All Rights Reserved Company About Us Careers Contact Us Legal T…" at bounding box center [226, 154] width 357 height 49
click at [321, 125] on div "Moon Credit $0.01 Available Moon Credit Buy Moon Credit Request a Refund Moon C…" at bounding box center [250, 36] width 311 height 187
click at [443, 198] on div "Stäng meddelandefönster" at bounding box center [439, 203] width 18 height 18
type textarea "x"
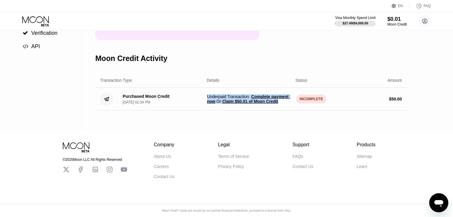
click at [359, 94] on div "Purchased Moon Credit Aug 20, 2025, 01:34 PM Underpaid Transaction . Complete p…" at bounding box center [250, 99] width 311 height 23
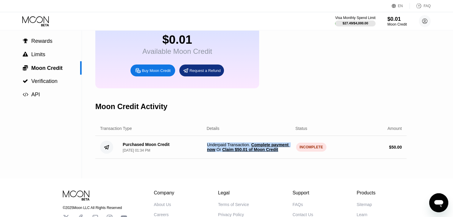
scroll to position [0, 0]
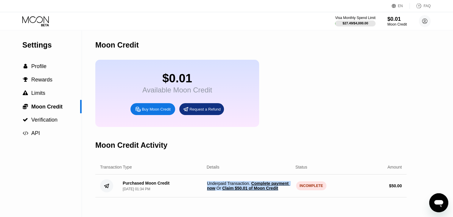
click at [274, 87] on div "$0.01 Available Moon Credit Buy Moon Credit Request a Refund" at bounding box center [250, 93] width 311 height 67
click at [294, 127] on div "$0.01 Available Moon Credit Buy Moon Credit Request a Refund" at bounding box center [250, 93] width 311 height 67
click at [235, 189] on span "Underpaid Transaction . Complete payment now Or Claim $50.01 of Moon Credit" at bounding box center [249, 186] width 84 height 10
click at [376, 118] on div "$0.01 Available Moon Credit Buy Moon Credit Request a Refund" at bounding box center [250, 93] width 311 height 67
click at [343, 86] on div "$0.01 Available Moon Credit Buy Moon Credit Request a Refund" at bounding box center [250, 93] width 311 height 67
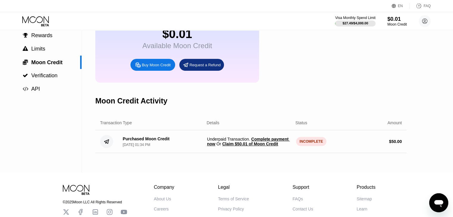
scroll to position [91, 0]
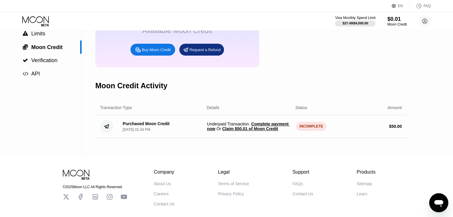
scroll to position [89, 0]
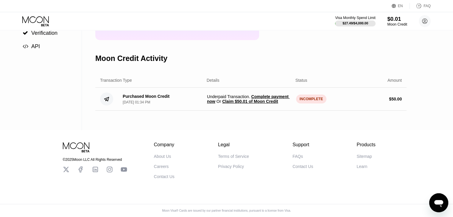
click at [392, 21] on div "$0.01" at bounding box center [397, 19] width 20 height 6
click at [389, 25] on div "Moon Credit" at bounding box center [397, 24] width 20 height 4
click at [419, 21] on icon at bounding box center [425, 21] width 12 height 12
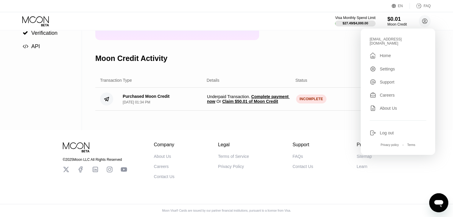
click at [339, 67] on div "Moon Credit Activity" at bounding box center [250, 58] width 311 height 29
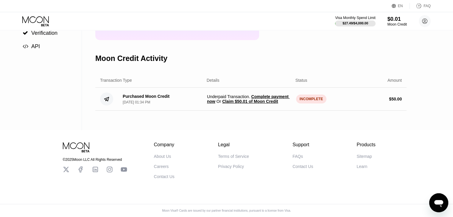
click at [440, 200] on icon "Öppna meddelandefönstret" at bounding box center [438, 203] width 11 height 11
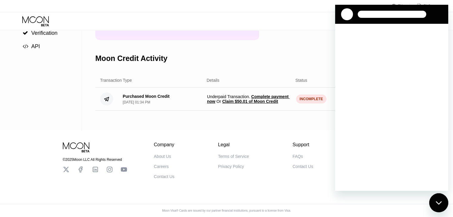
scroll to position [0, 0]
click at [258, 70] on div "Moon Credit Activity" at bounding box center [250, 58] width 311 height 29
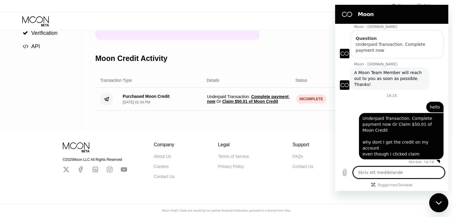
scroll to position [58, 0]
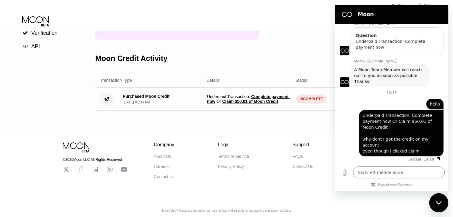
click at [439, 199] on div "Stäng meddelandefönster" at bounding box center [439, 203] width 18 height 18
type textarea "x"
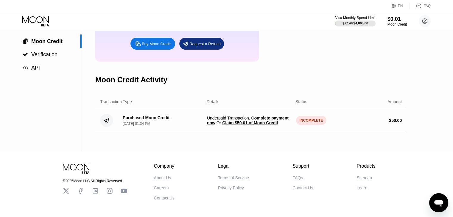
scroll to position [91, 0]
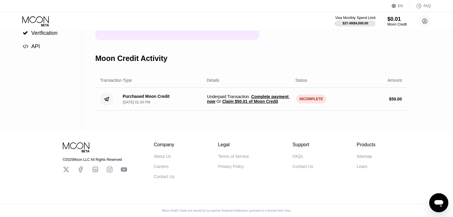
click at [236, 104] on span "Claim $50.01 of Moon Credit" at bounding box center [250, 101] width 56 height 5
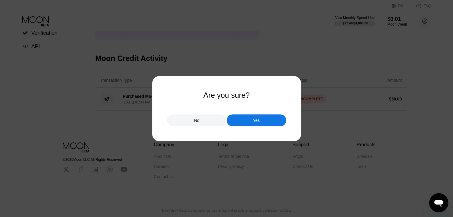
click at [243, 122] on div "Yes" at bounding box center [257, 121] width 60 height 12
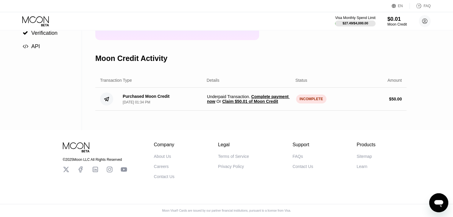
scroll to position [0, 0]
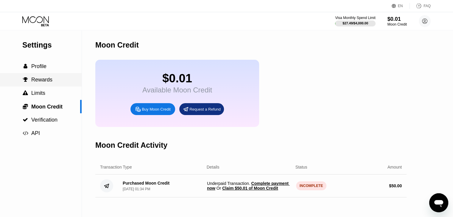
click at [40, 82] on span "Rewards" at bounding box center [41, 80] width 21 height 6
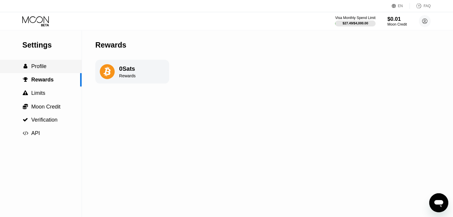
click at [51, 67] on div " Profile" at bounding box center [41, 66] width 82 height 6
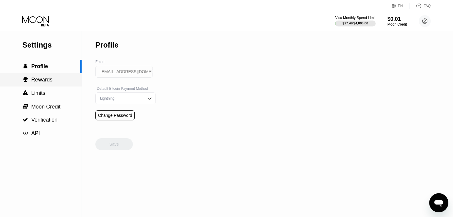
click at [51, 81] on span "Rewards" at bounding box center [41, 80] width 21 height 6
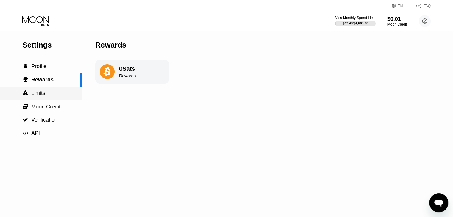
click at [52, 100] on div " Limits" at bounding box center [41, 93] width 82 height 13
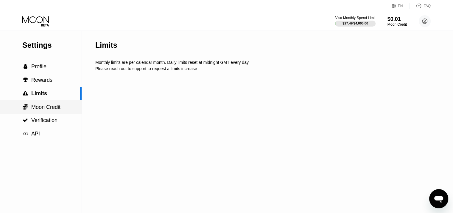
click at [49, 107] on span "Moon Credit" at bounding box center [45, 107] width 29 height 6
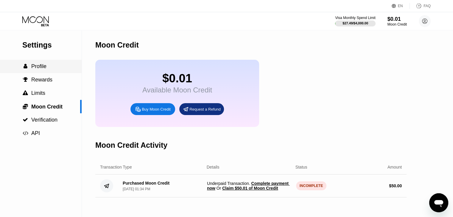
click at [47, 65] on div " Profile" at bounding box center [41, 66] width 82 height 6
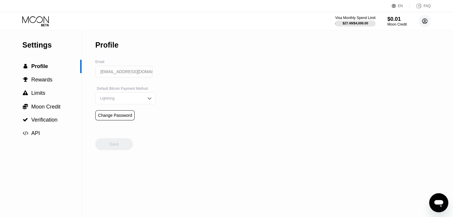
click at [429, 20] on circle at bounding box center [425, 21] width 12 height 12
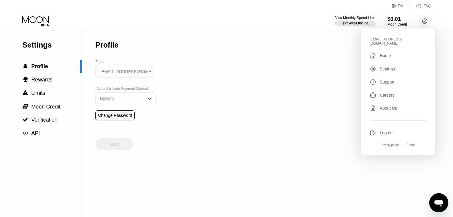
drag, startPoint x: 286, startPoint y: 104, endPoint x: 183, endPoint y: 96, distance: 102.5
click at [285, 103] on div "Settings  Profile  Rewards  Limits  Moon Credit  Verification  API Profil…" at bounding box center [226, 123] width 453 height 187
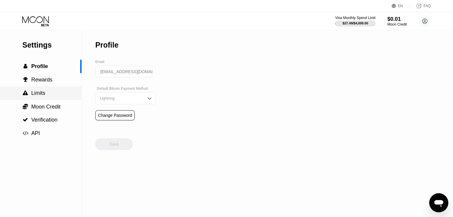
click at [49, 95] on div " Limits" at bounding box center [41, 93] width 82 height 6
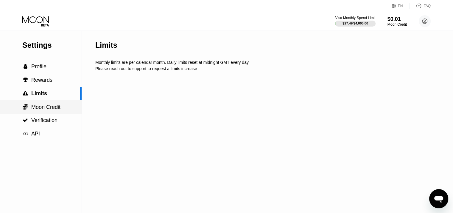
drag, startPoint x: 48, startPoint y: 104, endPoint x: 48, endPoint y: 108, distance: 4.2
click at [48, 105] on div " Moon Credit" at bounding box center [41, 106] width 82 height 13
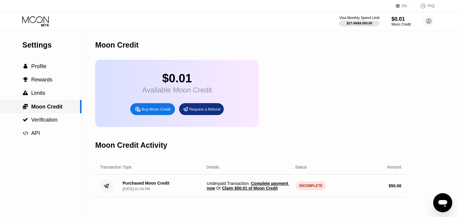
click at [48, 107] on span "Moon Credit" at bounding box center [46, 107] width 31 height 6
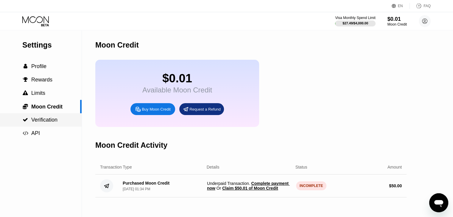
click at [48, 119] on span "Verification" at bounding box center [44, 120] width 26 height 6
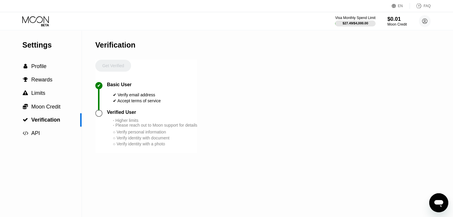
click at [42, 22] on icon at bounding box center [36, 21] width 28 height 10
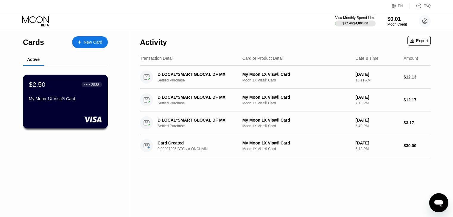
click at [45, 97] on div "$2.50 ● ● ● ● 2538 My Moon 1X Visa® Card" at bounding box center [65, 92] width 73 height 23
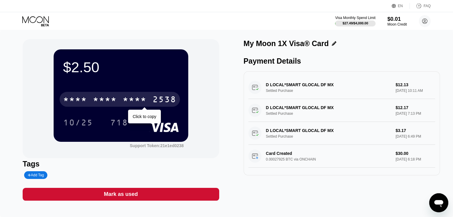
click at [132, 104] on div "* * * *" at bounding box center [135, 101] width 24 height 10
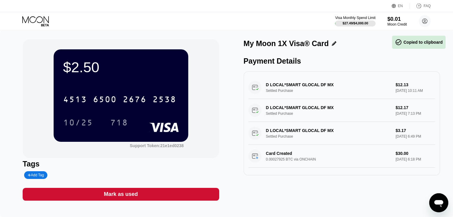
click at [71, 69] on div "$2.50" at bounding box center [121, 67] width 116 height 17
click at [39, 23] on icon at bounding box center [36, 21] width 28 height 10
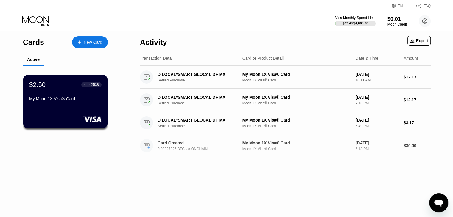
click at [326, 143] on div "My Moon 1X Visa® Card" at bounding box center [296, 143] width 108 height 5
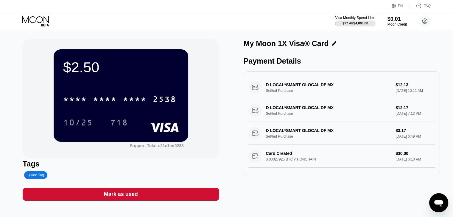
click at [32, 19] on icon at bounding box center [36, 21] width 28 height 10
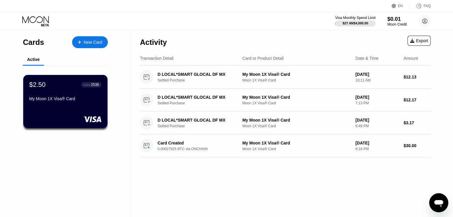
click at [87, 40] on div "New Card" at bounding box center [93, 42] width 18 height 5
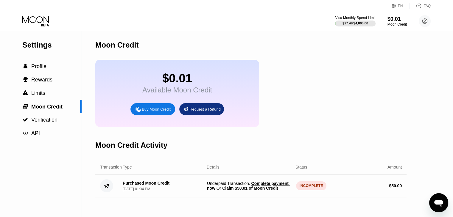
scroll to position [58, 0]
click at [400, 146] on div "Moon Credit Activity" at bounding box center [250, 145] width 311 height 29
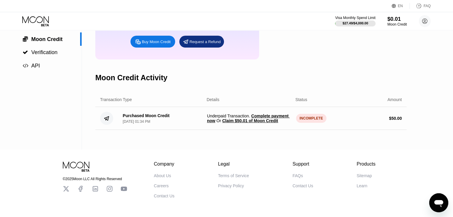
scroll to position [61, 0]
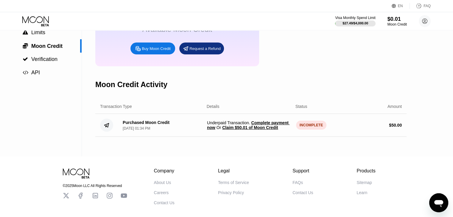
click at [423, 144] on div "Settings  Profile  Rewards  Limits  Moon Credit  Verification  API Moon C…" at bounding box center [226, 63] width 453 height 187
click at [310, 130] on div "INCOMPLETE" at bounding box center [311, 125] width 31 height 9
click at [259, 130] on span "Claim $50.01 of Moon Credit" at bounding box center [250, 127] width 56 height 5
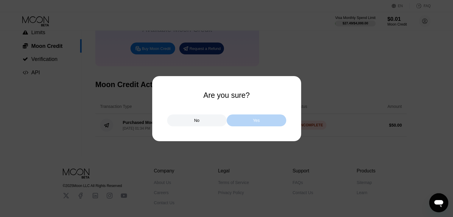
click at [261, 117] on div "Yes" at bounding box center [257, 121] width 60 height 12
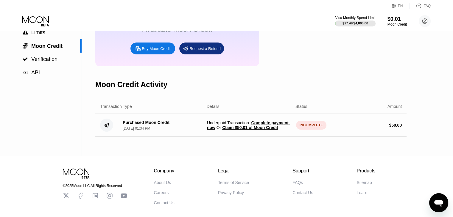
click at [293, 99] on div "Moon Credit Activity" at bounding box center [250, 84] width 311 height 29
click at [426, 189] on div "© 2025 Moon LLC All Rights Reserved Company About Us Careers Contact Us Legal T…" at bounding box center [226, 200] width 453 height 87
click at [429, 202] on button "Öppna meddelandefönstret" at bounding box center [438, 203] width 19 height 19
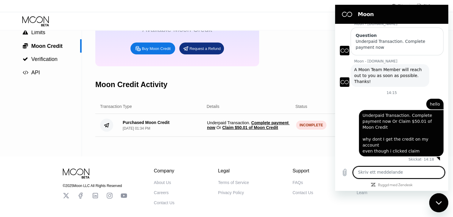
click at [436, 199] on div "Stäng meddelandefönster" at bounding box center [439, 203] width 18 height 18
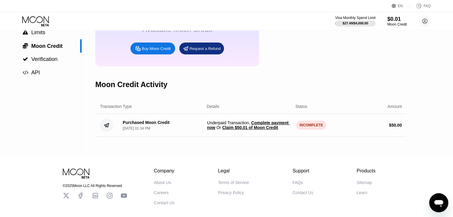
click at [436, 199] on icon "Öppna meddelandefönstret" at bounding box center [438, 203] width 11 height 11
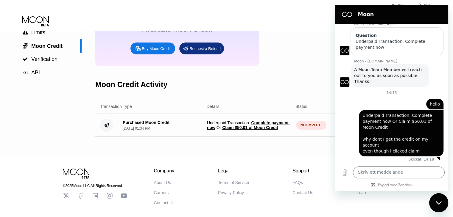
click at [222, 66] on div "$0.01 Available Moon Credit Buy Moon Credit Request a Refund" at bounding box center [177, 32] width 164 height 67
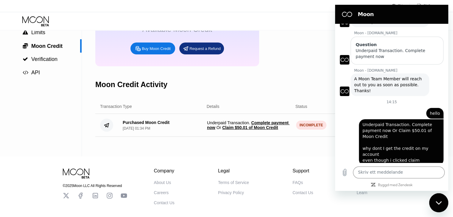
scroll to position [58, 0]
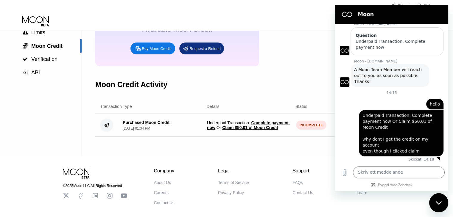
click at [249, 99] on div "Moon Credit Activity" at bounding box center [250, 84] width 311 height 29
